Goal: Find specific page/section: Find specific page/section

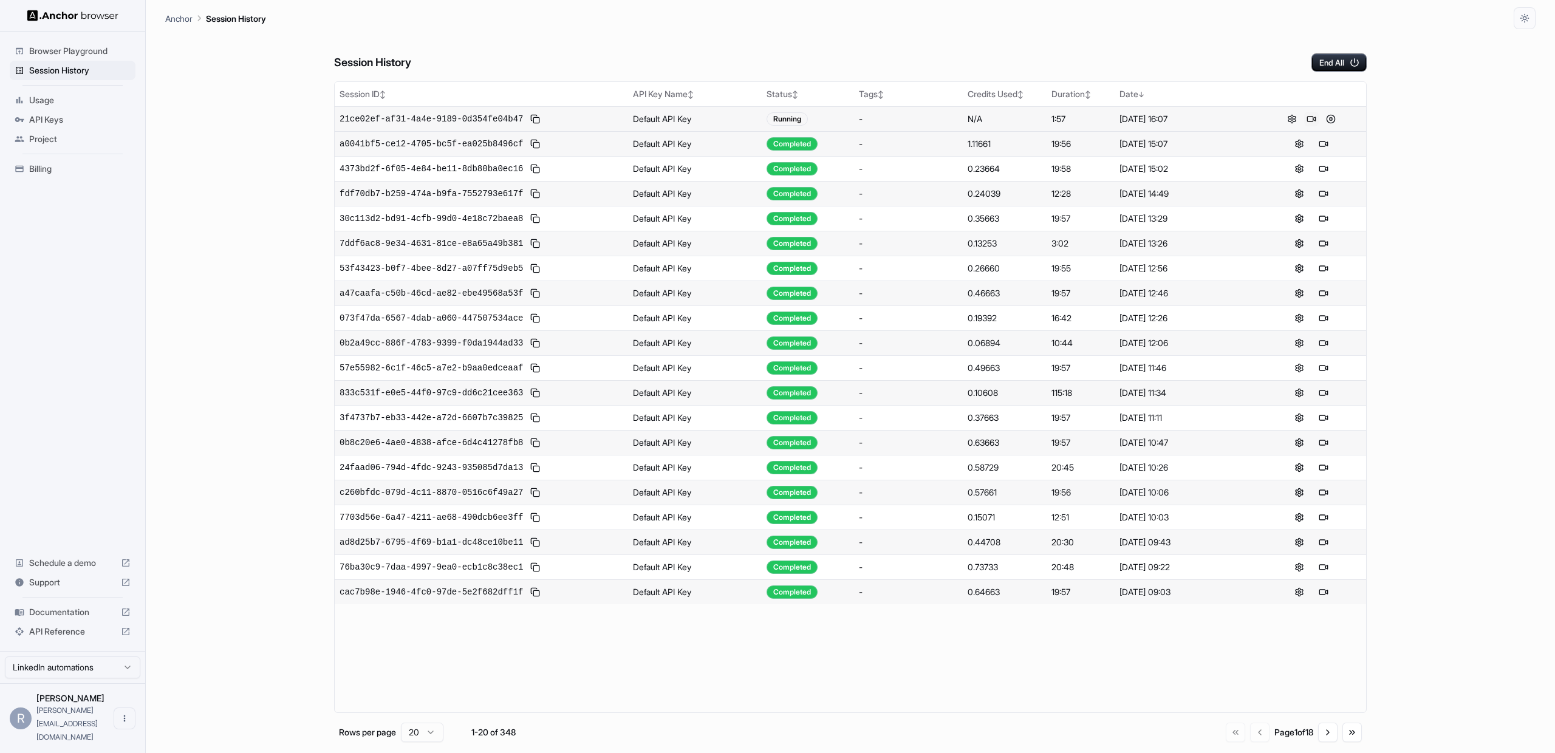
click at [1313, 117] on button at bounding box center [1311, 119] width 15 height 15
click at [1313, 115] on button at bounding box center [1311, 119] width 15 height 15
click at [1311, 118] on button at bounding box center [1311, 119] width 15 height 15
